Goal: Task Accomplishment & Management: Manage account settings

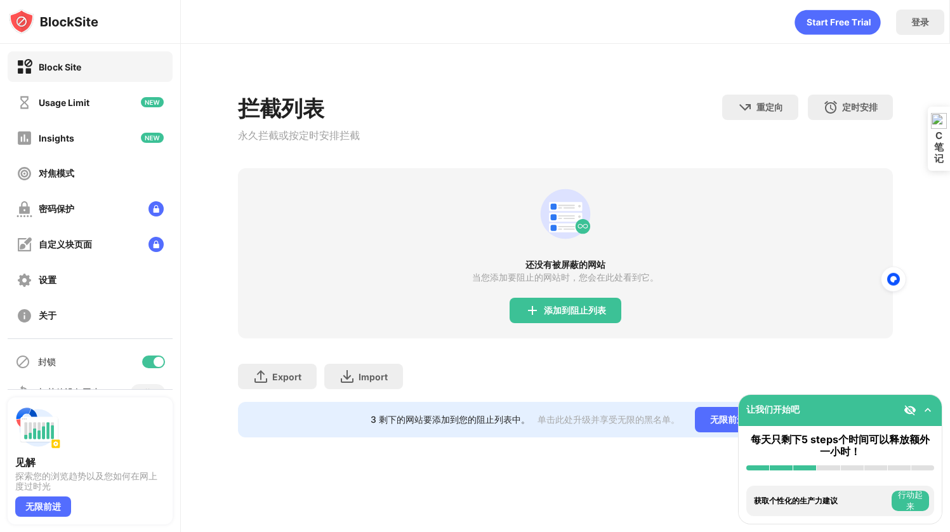
click at [560, 310] on div "添加到阻止列表" at bounding box center [575, 310] width 62 height 10
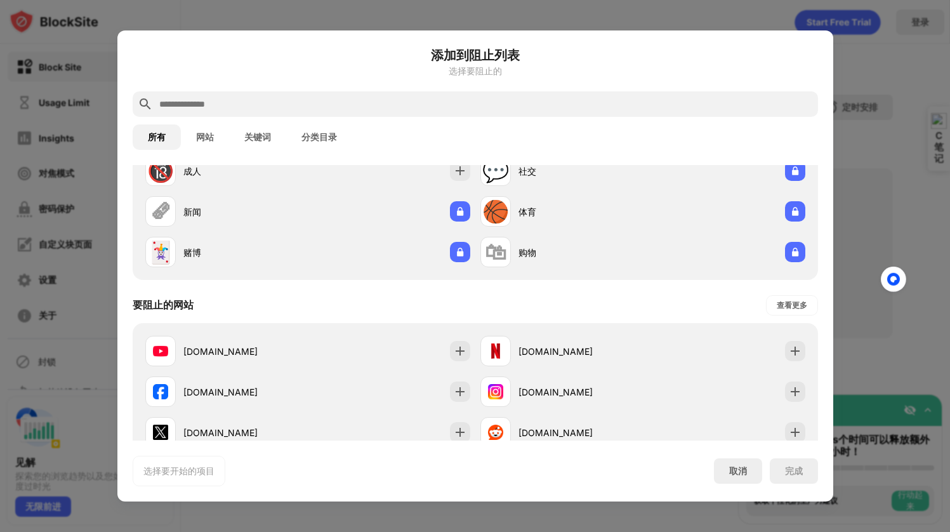
scroll to position [71, 0]
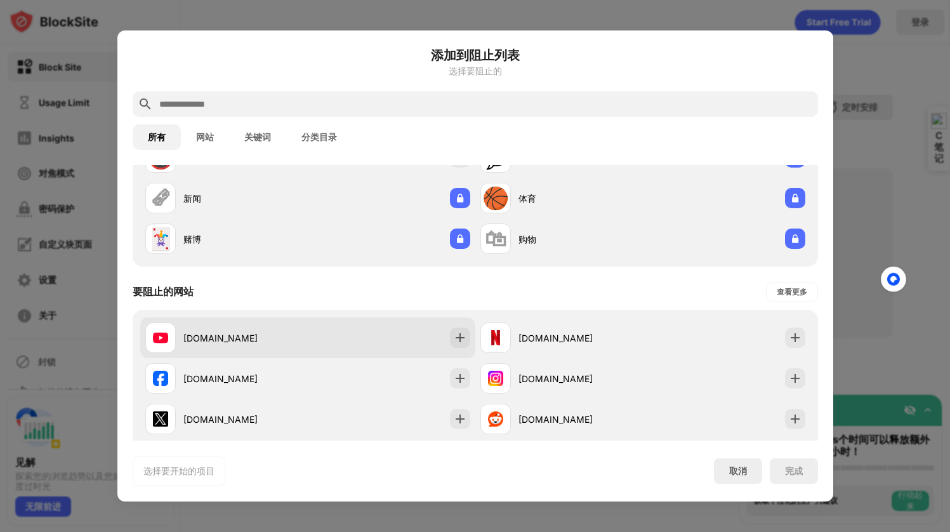
click at [312, 330] on div "[DOMAIN_NAME]" at bounding box center [307, 337] width 335 height 41
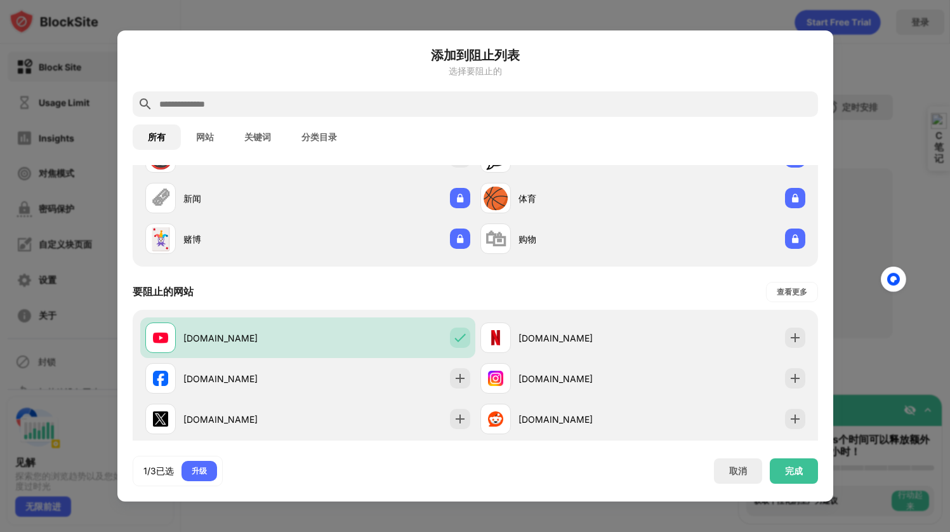
click at [290, 107] on input "text" at bounding box center [485, 103] width 655 height 15
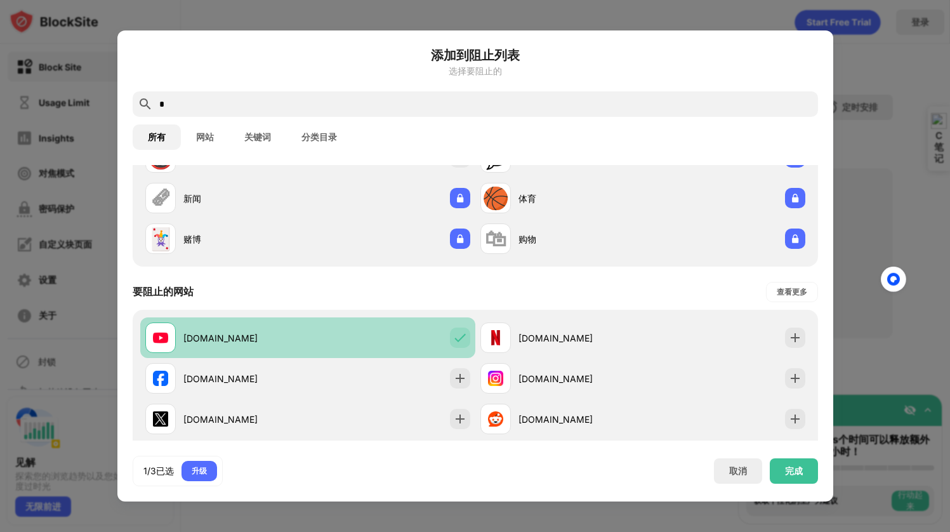
scroll to position [0, 0]
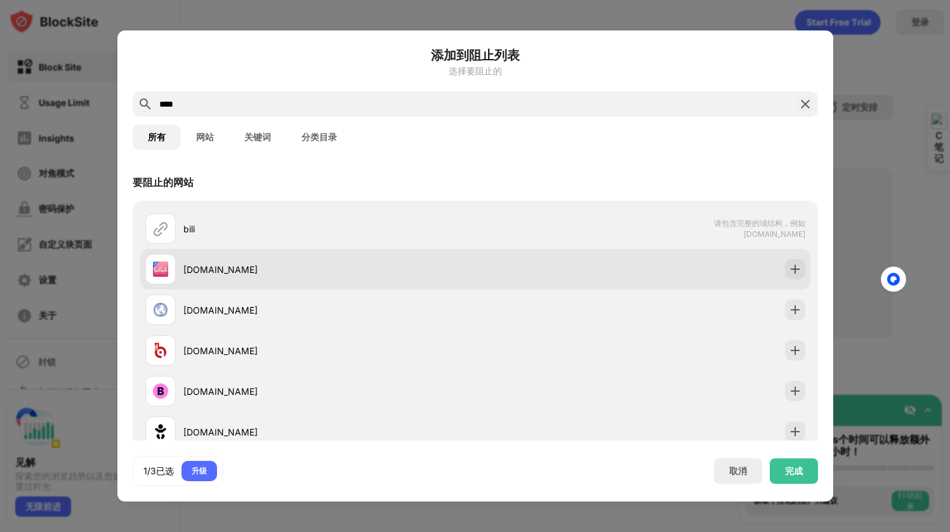
type input "****"
click at [232, 267] on div "[DOMAIN_NAME]" at bounding box center [329, 269] width 292 height 13
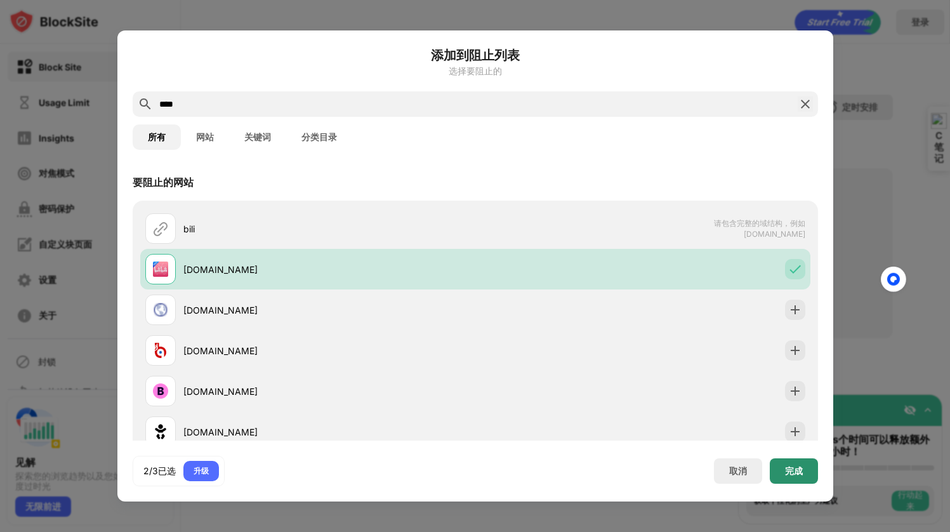
click at [777, 458] on div "完成" at bounding box center [794, 470] width 48 height 25
